Goal: Task Accomplishment & Management: Manage account settings

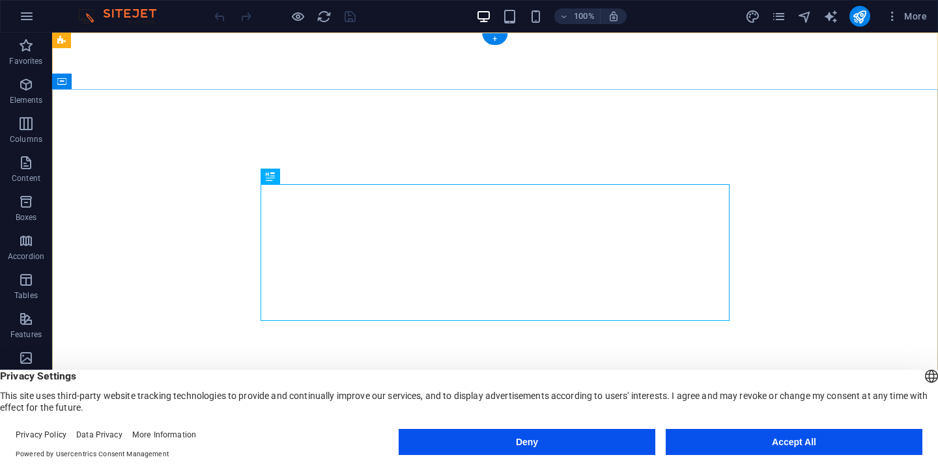
click at [559, 445] on button "Deny" at bounding box center [526, 442] width 257 height 26
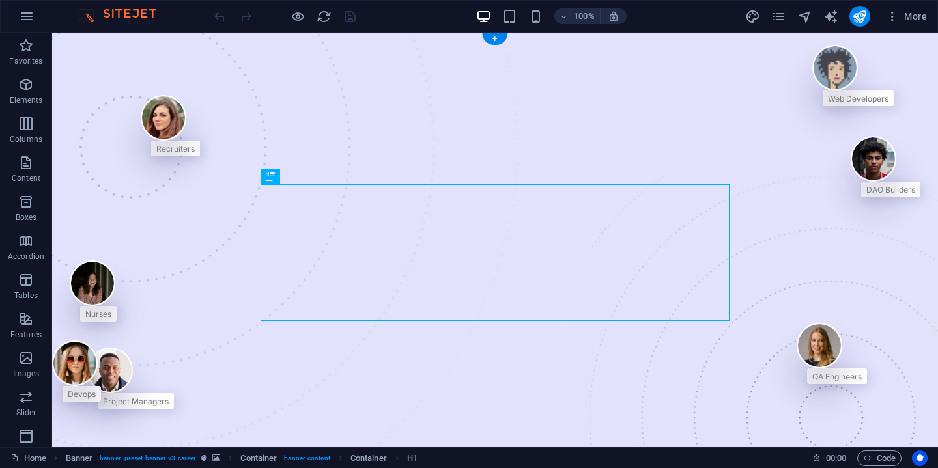
click at [110, 14] on img at bounding box center [124, 16] width 98 height 16
click at [90, 19] on img at bounding box center [124, 16] width 98 height 16
click at [169, 21] on img at bounding box center [124, 16] width 98 height 16
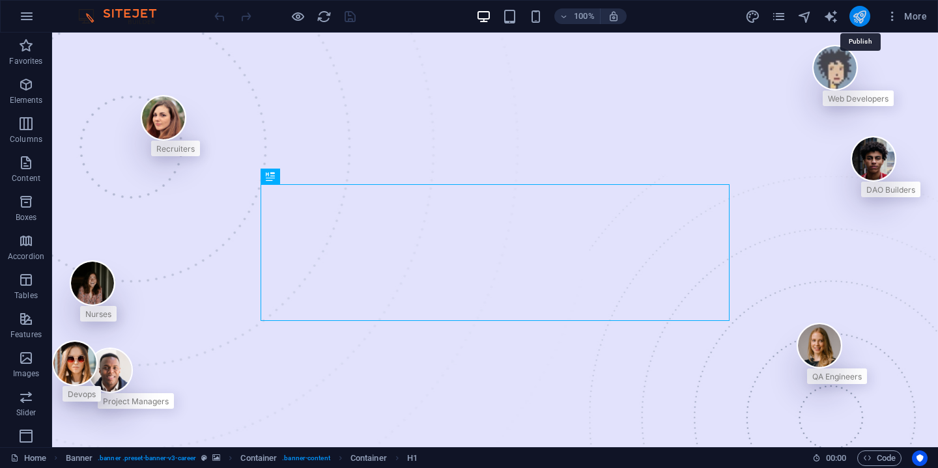
click at [861, 18] on icon "publish" at bounding box center [859, 16] width 15 height 15
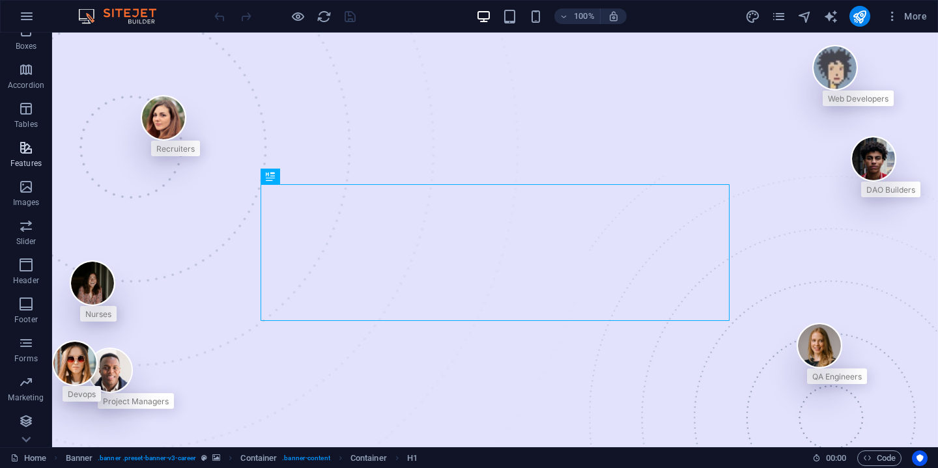
scroll to position [171, 0]
click at [19, 6] on button "button" at bounding box center [26, 16] width 31 height 31
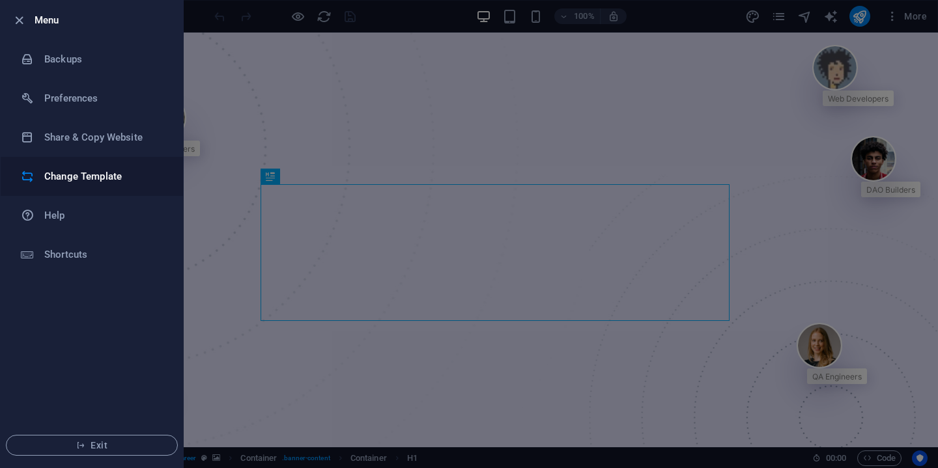
click at [120, 181] on h6 "Change Template" at bounding box center [104, 177] width 120 height 16
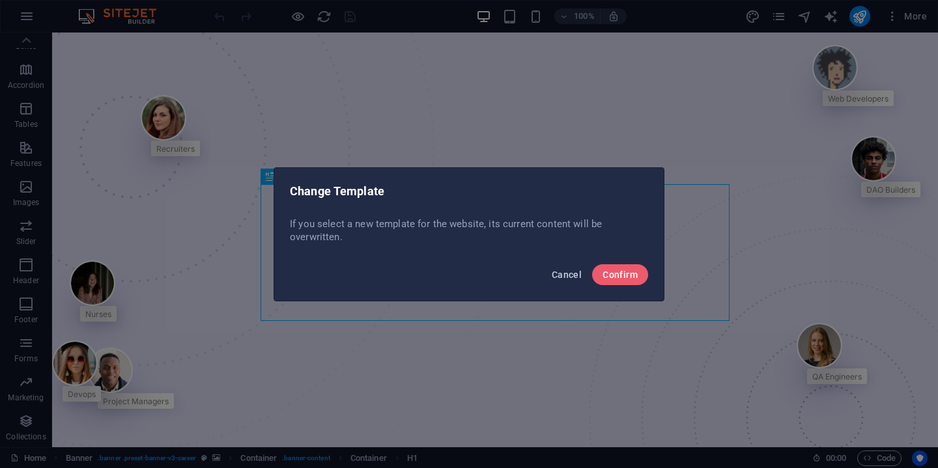
click at [569, 275] on span "Cancel" at bounding box center [566, 275] width 30 height 10
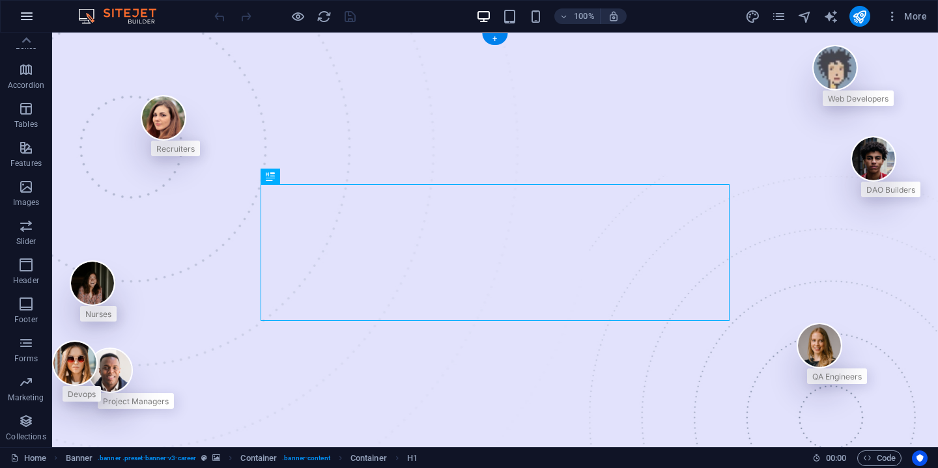
click at [21, 16] on icon "button" at bounding box center [27, 16] width 16 height 16
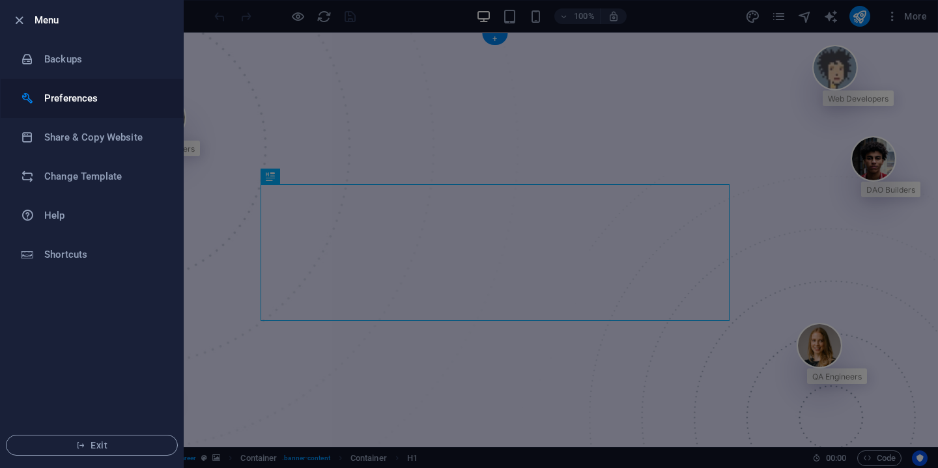
click at [50, 94] on h6 "Preferences" at bounding box center [104, 98] width 120 height 16
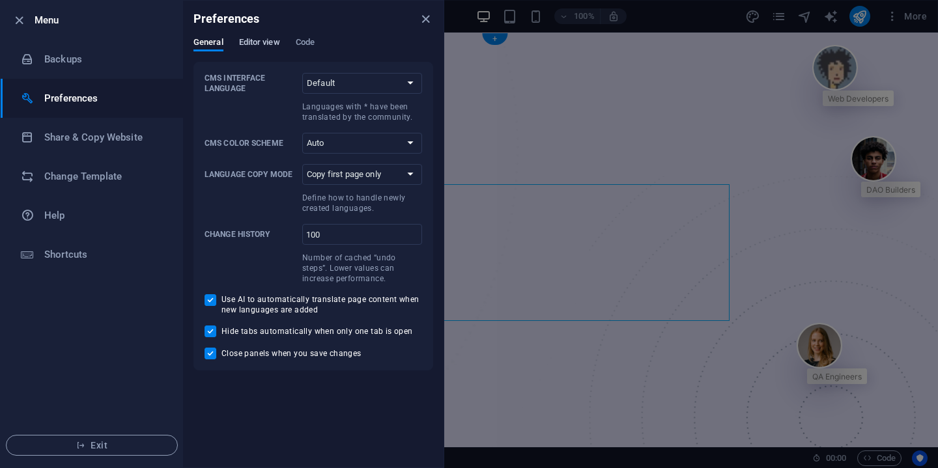
click at [249, 49] on button "Editor view" at bounding box center [259, 44] width 41 height 14
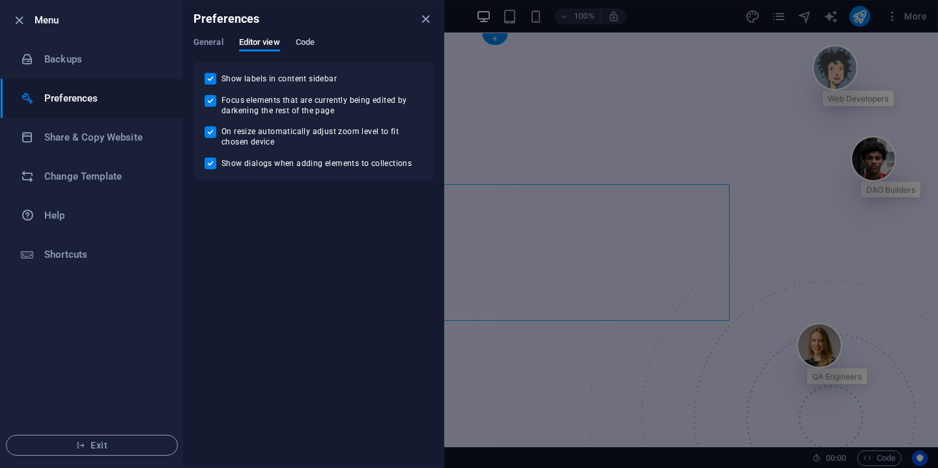
click at [301, 43] on span "Code" at bounding box center [305, 44] width 19 height 18
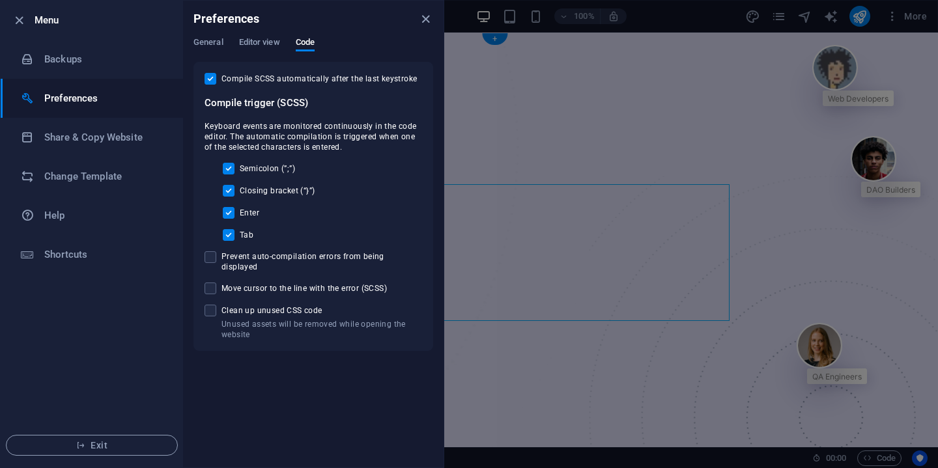
click at [433, 30] on div "Preferences" at bounding box center [313, 19] width 260 height 36
click at [426, 18] on icon "close" at bounding box center [425, 19] width 15 height 15
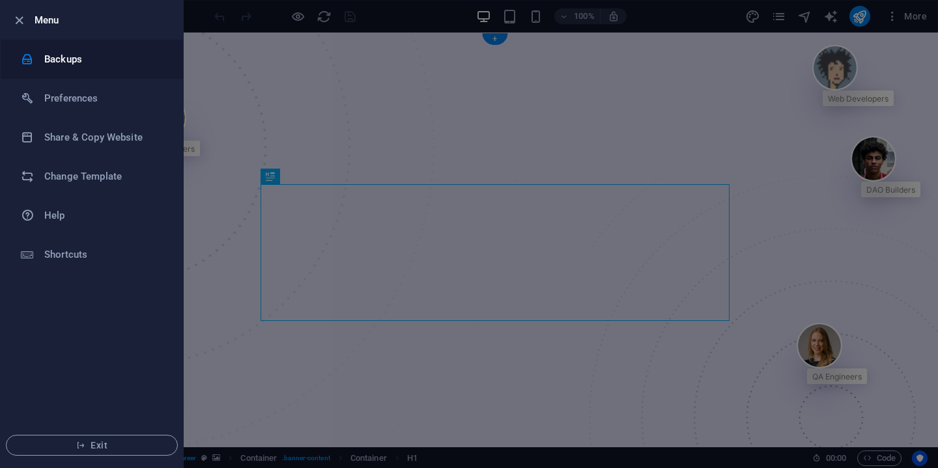
click at [117, 61] on h6 "Backups" at bounding box center [104, 59] width 120 height 16
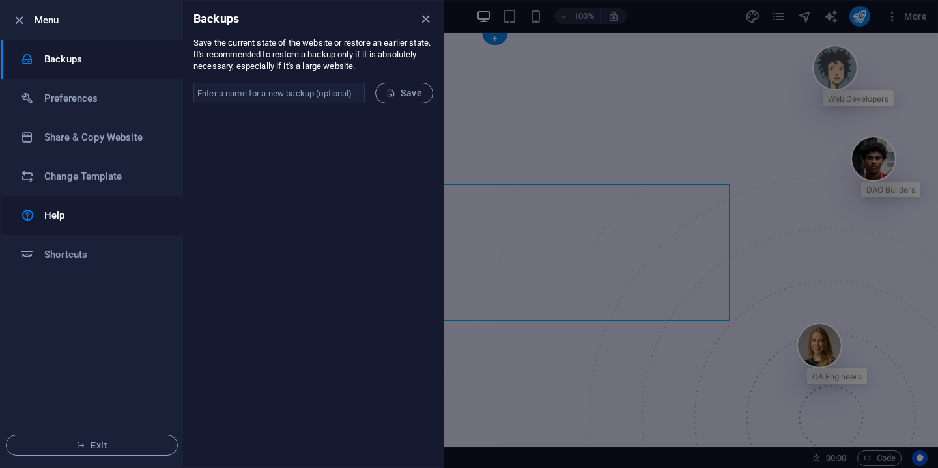
click at [123, 205] on link "Help" at bounding box center [92, 215] width 182 height 39
click at [90, 141] on h6 "Share & Copy Website" at bounding box center [104, 138] width 120 height 16
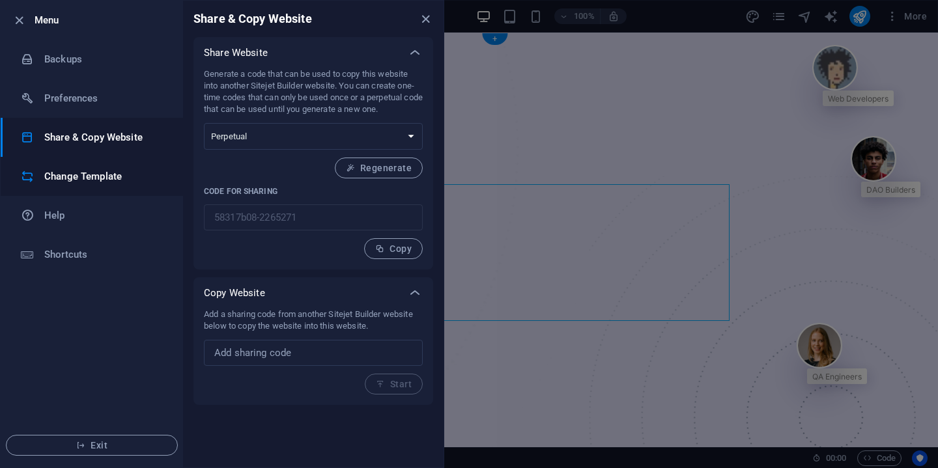
click at [96, 169] on h6 "Change Template" at bounding box center [104, 177] width 120 height 16
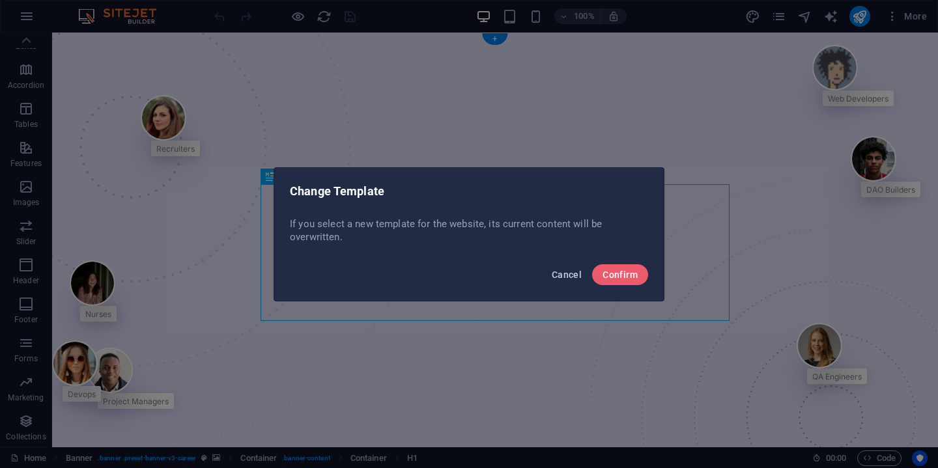
click at [559, 285] on button "Cancel" at bounding box center [566, 274] width 40 height 21
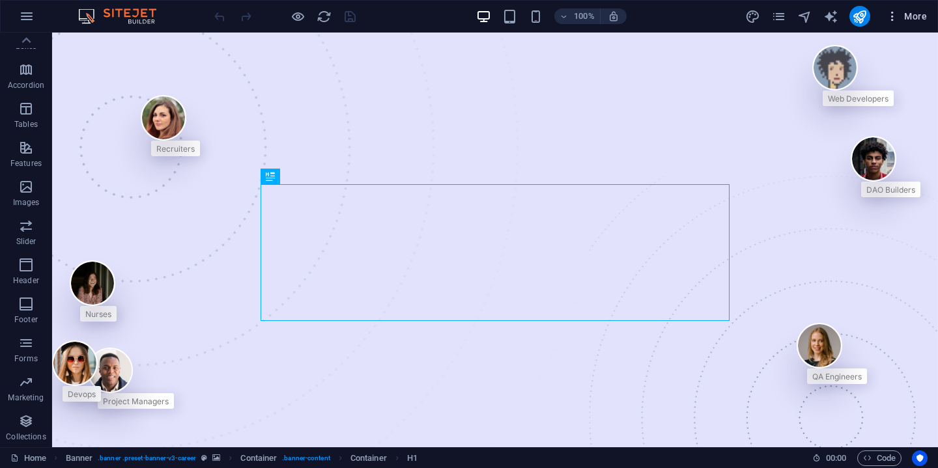
click at [892, 20] on icon "button" at bounding box center [891, 16] width 13 height 13
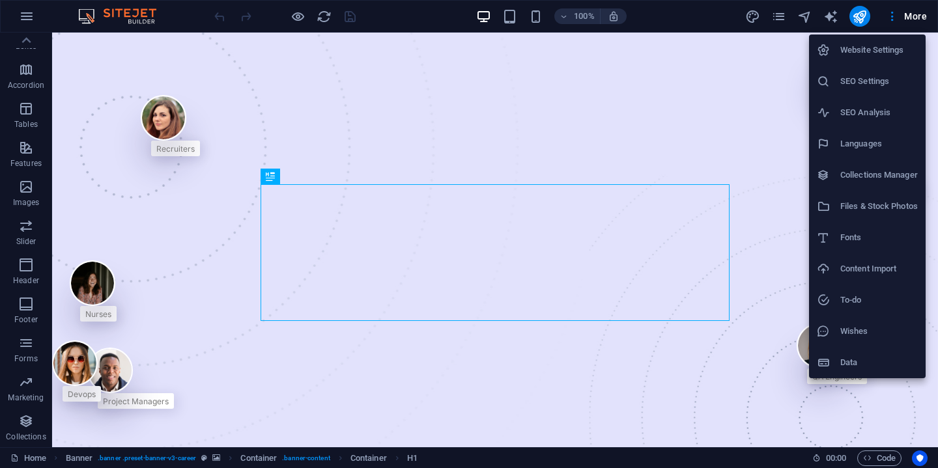
click at [903, 18] on div at bounding box center [469, 234] width 938 height 468
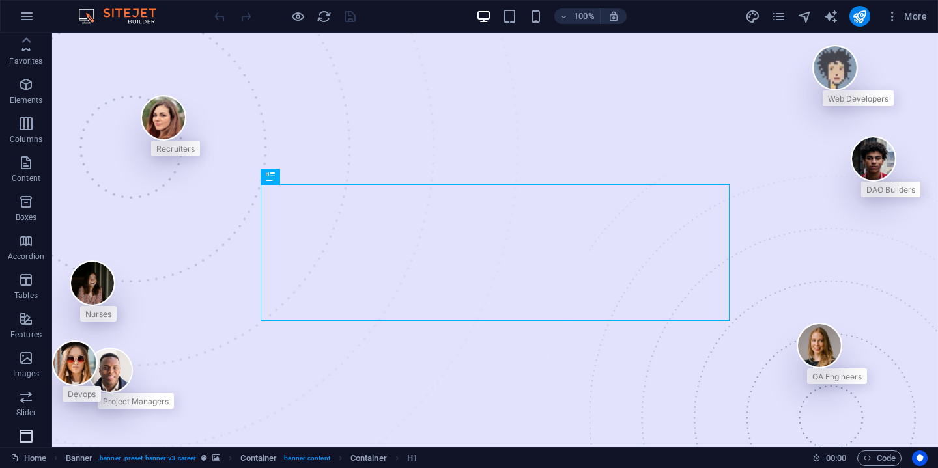
scroll to position [0, 0]
click at [121, 14] on img at bounding box center [124, 16] width 98 height 16
click at [145, 21] on img at bounding box center [124, 16] width 98 height 16
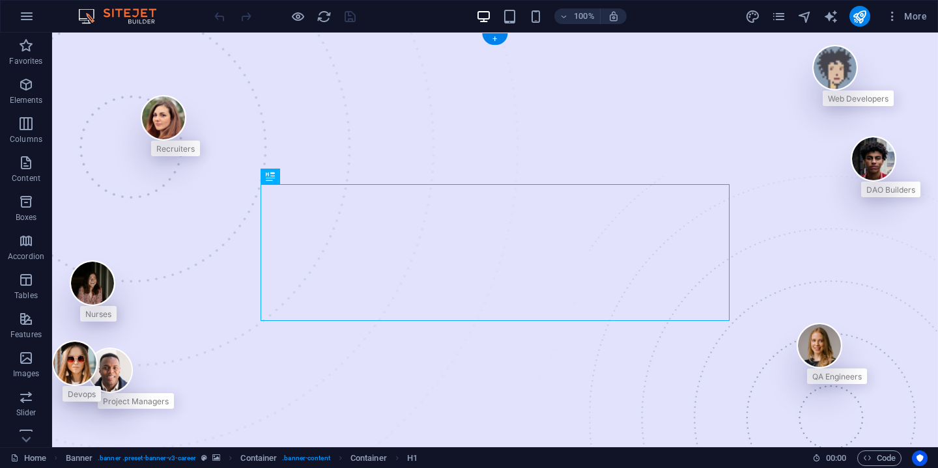
click at [145, 21] on img at bounding box center [124, 16] width 98 height 16
click at [85, 19] on img at bounding box center [124, 16] width 98 height 16
